Goal: Task Accomplishment & Management: Complete application form

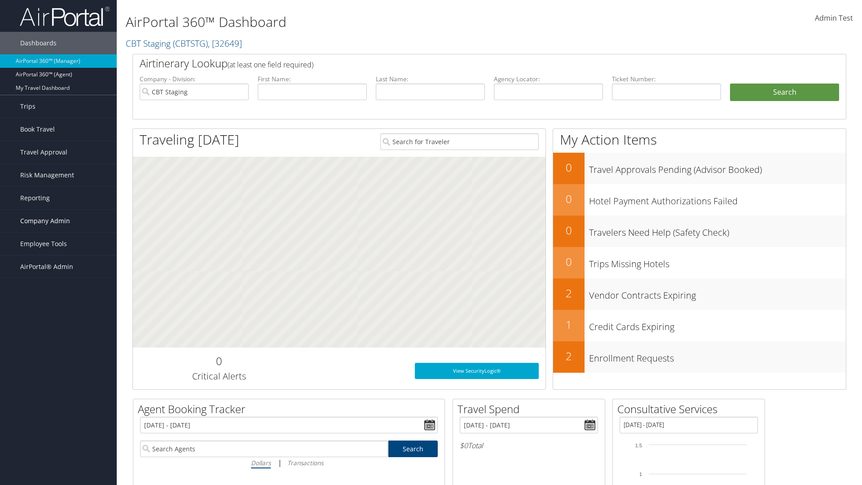
click at [58, 221] on span "Company Admin" at bounding box center [45, 221] width 50 height 22
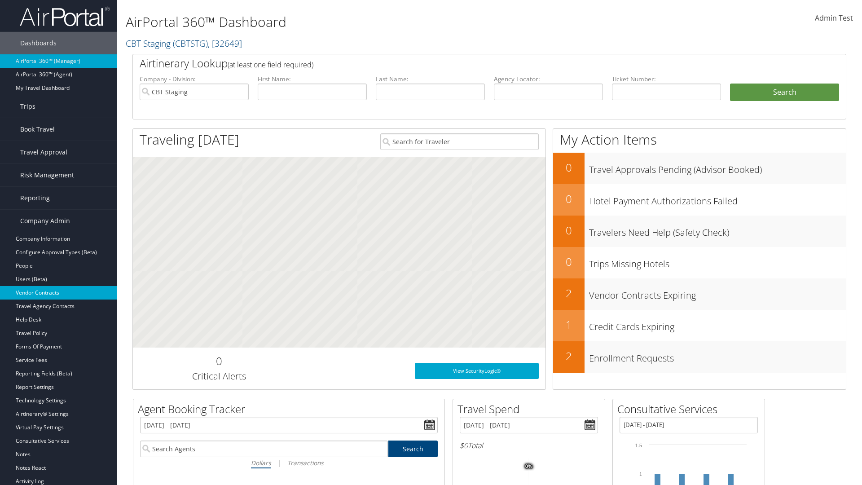
click at [58, 293] on link "Vendor Contracts" at bounding box center [58, 292] width 117 height 13
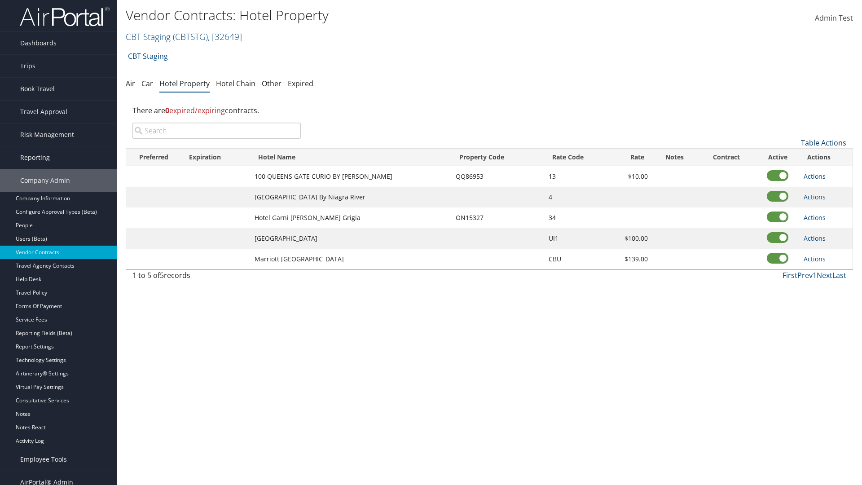
click at [823, 143] on link "Table Actions" at bounding box center [823, 143] width 45 height 10
click at [793, 157] on link "Add New Contract" at bounding box center [794, 156] width 118 height 15
